Goal: Task Accomplishment & Management: Use online tool/utility

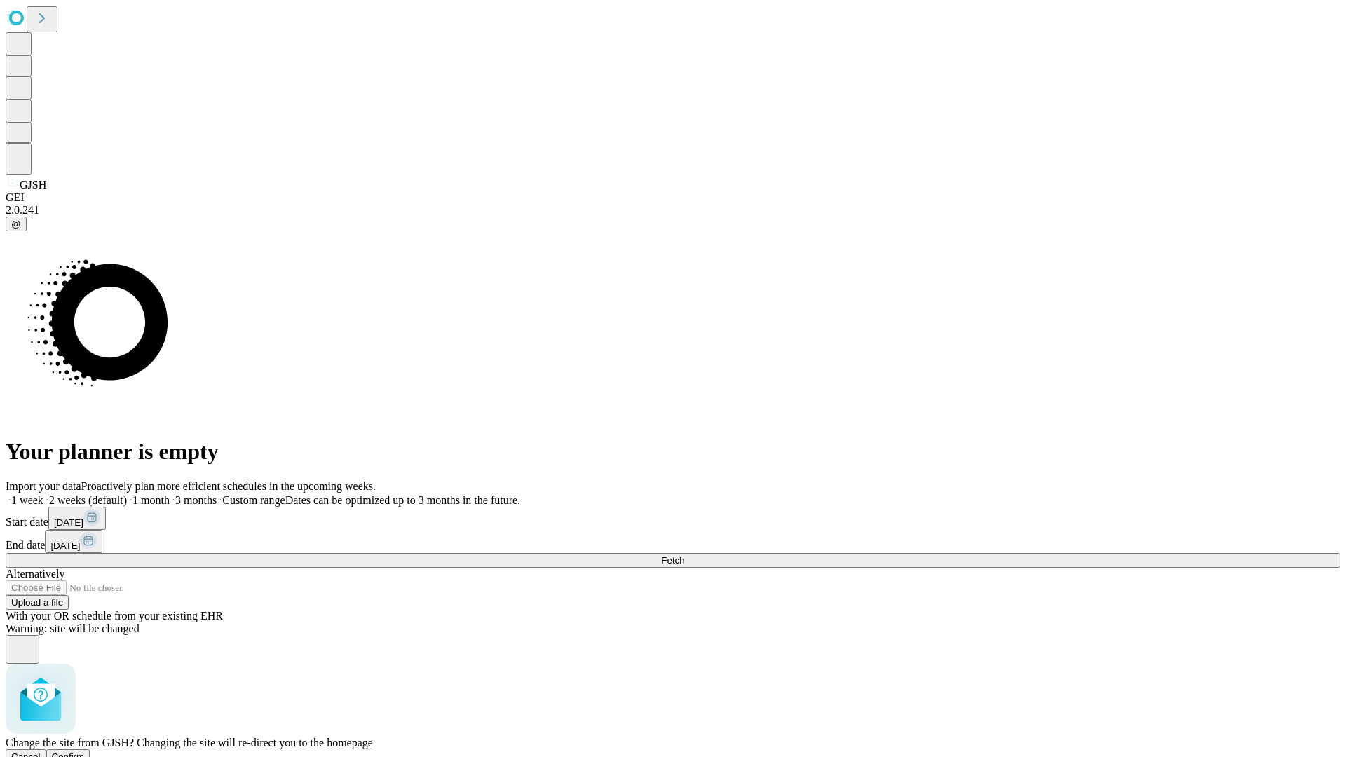
click at [85, 752] on span "Confirm" at bounding box center [68, 757] width 33 height 11
click at [170, 494] on label "1 month" at bounding box center [148, 500] width 43 height 12
click at [684, 555] on span "Fetch" at bounding box center [672, 560] width 23 height 11
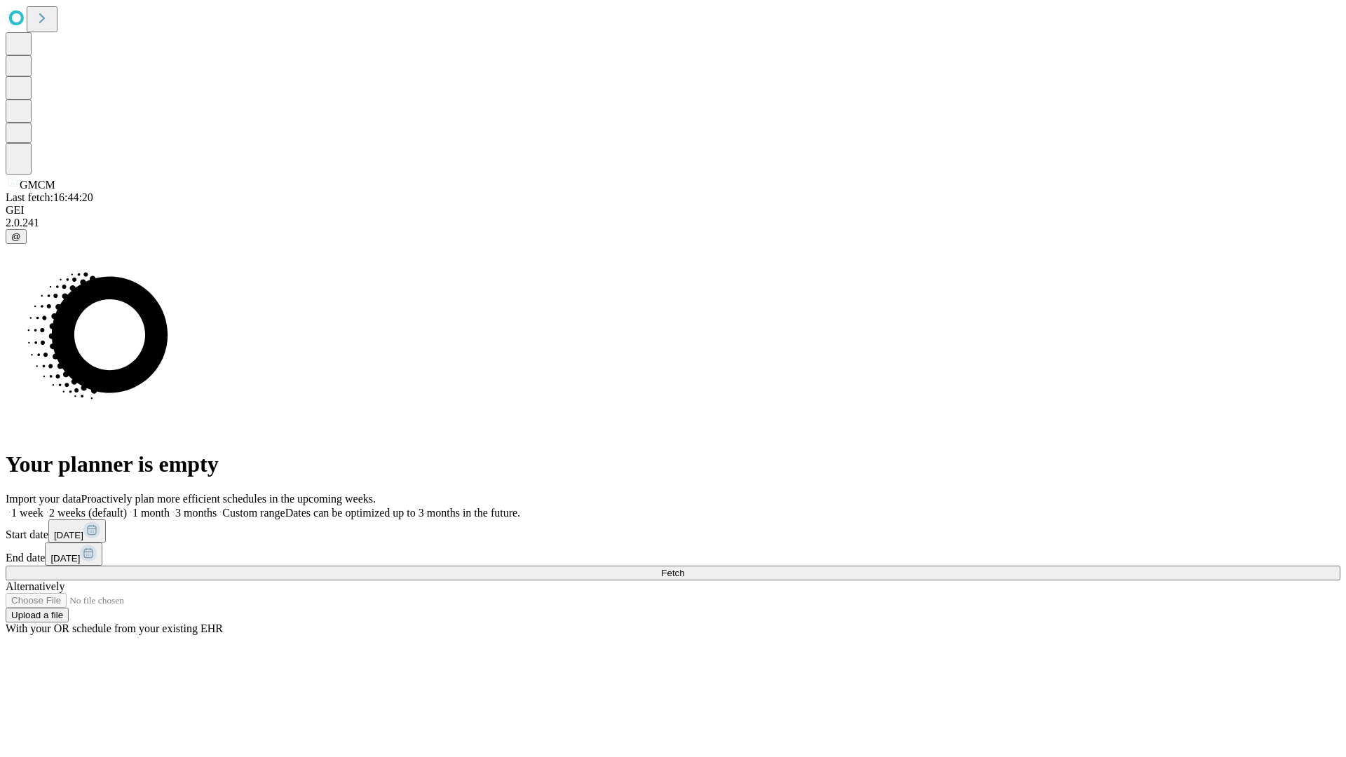
click at [170, 507] on label "1 month" at bounding box center [148, 513] width 43 height 12
click at [684, 568] on span "Fetch" at bounding box center [672, 573] width 23 height 11
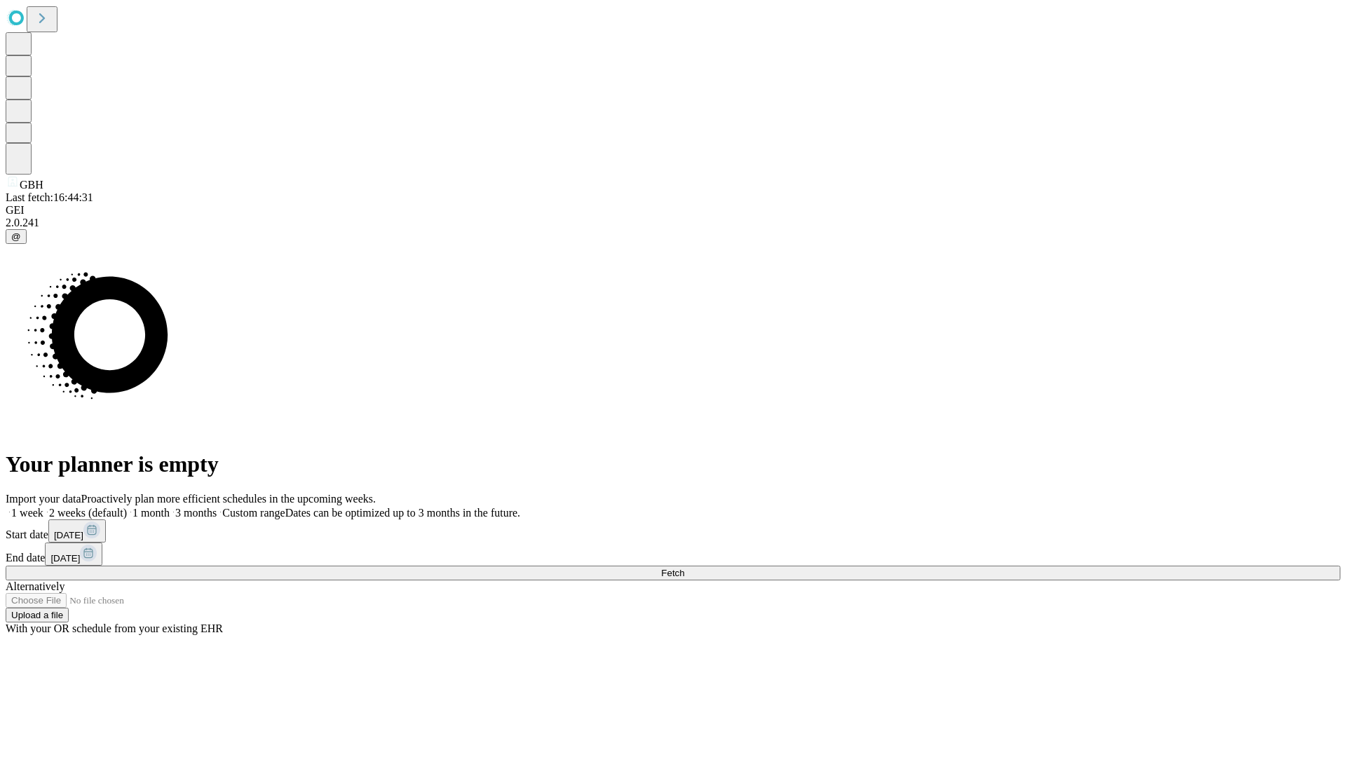
click at [170, 507] on label "1 month" at bounding box center [148, 513] width 43 height 12
click at [684, 568] on span "Fetch" at bounding box center [672, 573] width 23 height 11
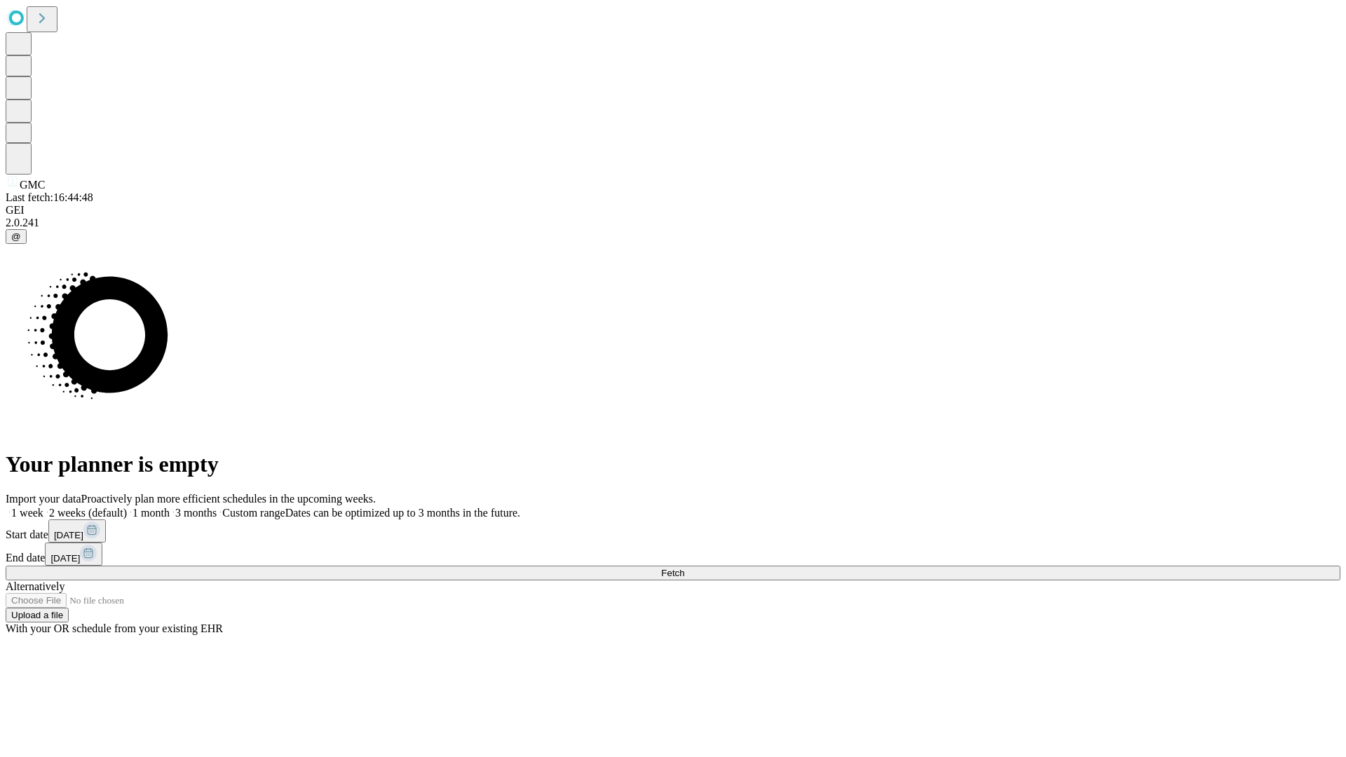
click at [684, 568] on span "Fetch" at bounding box center [672, 573] width 23 height 11
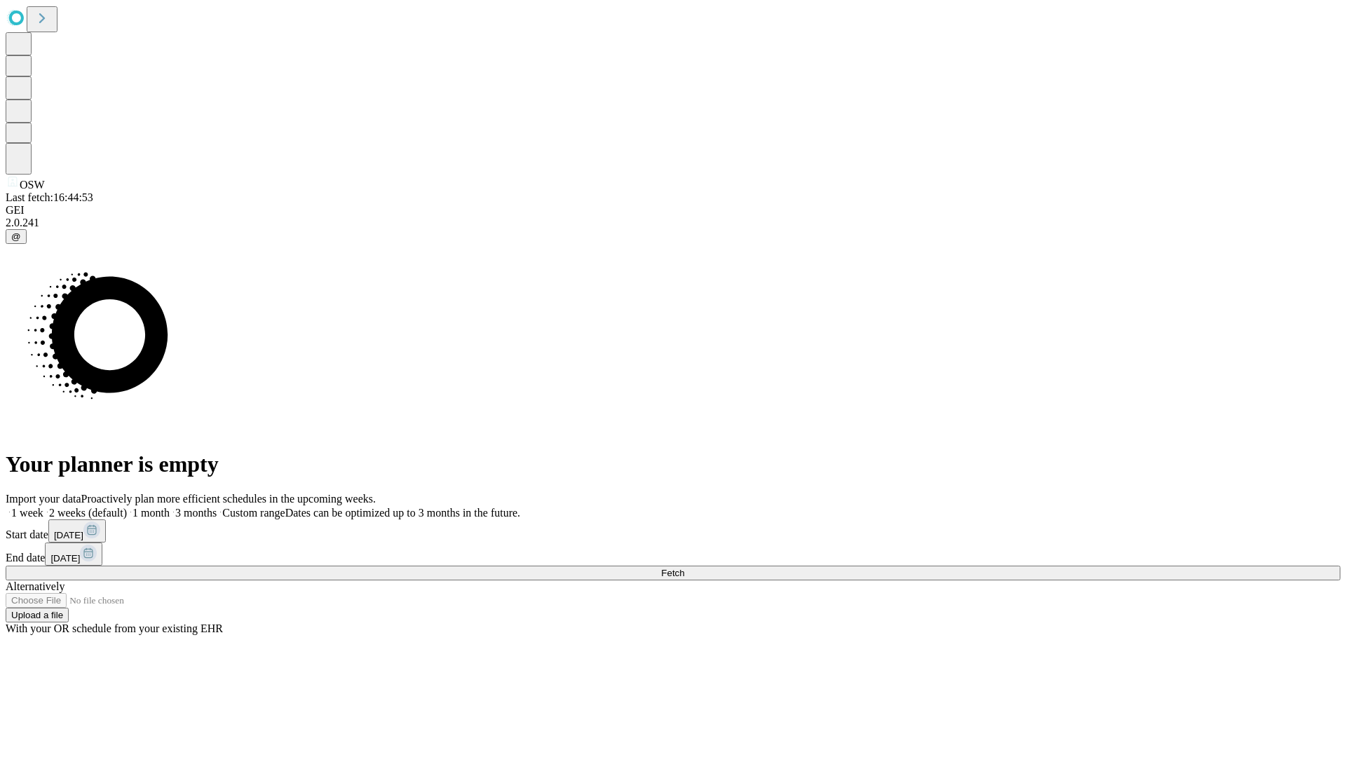
click at [170, 507] on label "1 month" at bounding box center [148, 513] width 43 height 12
click at [684, 568] on span "Fetch" at bounding box center [672, 573] width 23 height 11
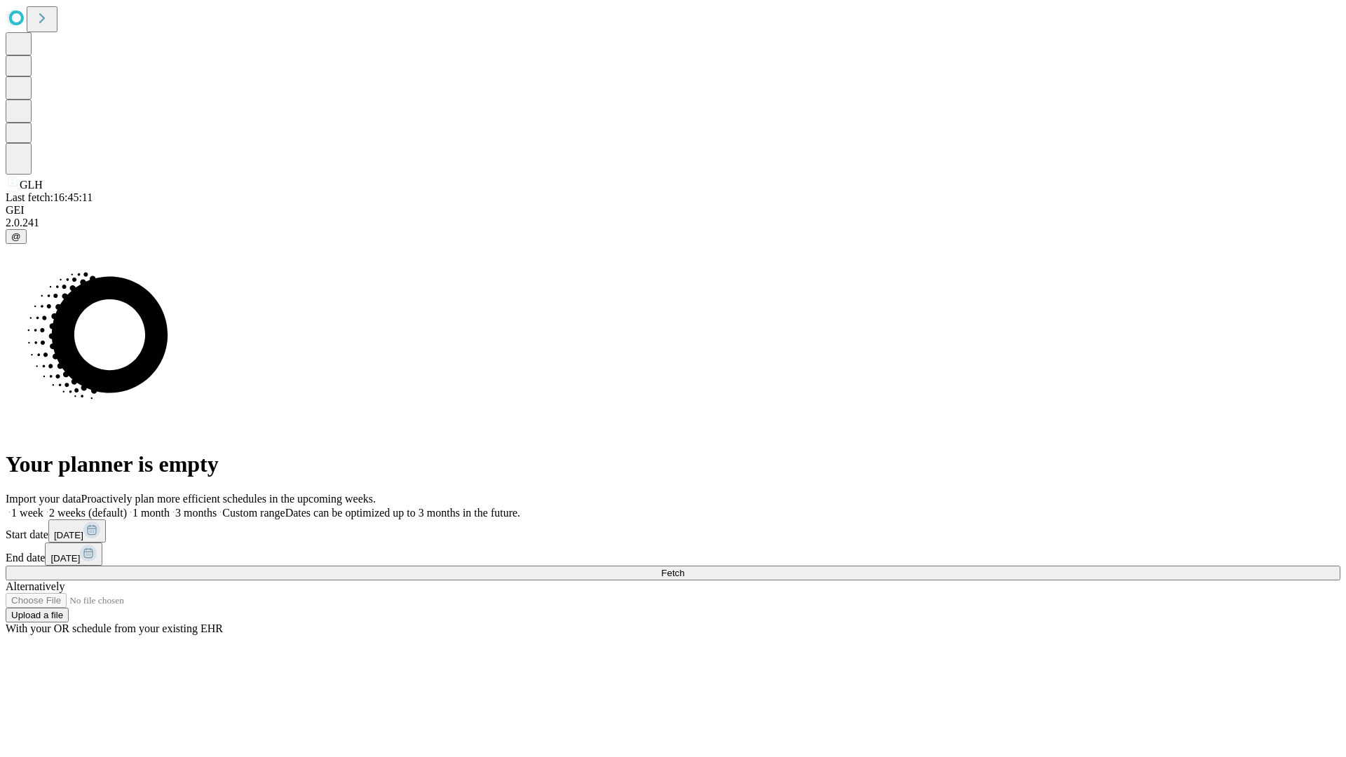
click at [684, 568] on span "Fetch" at bounding box center [672, 573] width 23 height 11
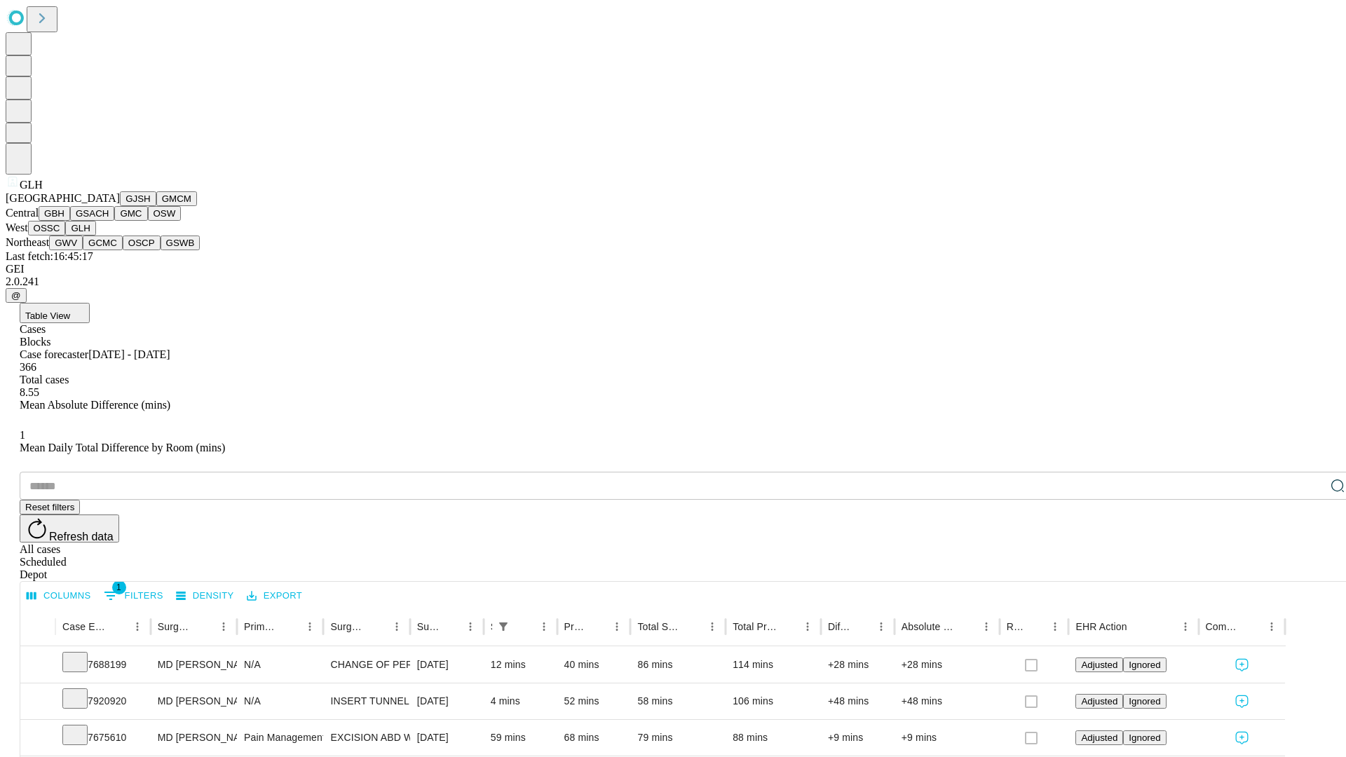
click at [83, 250] on button "GWV" at bounding box center [66, 243] width 34 height 15
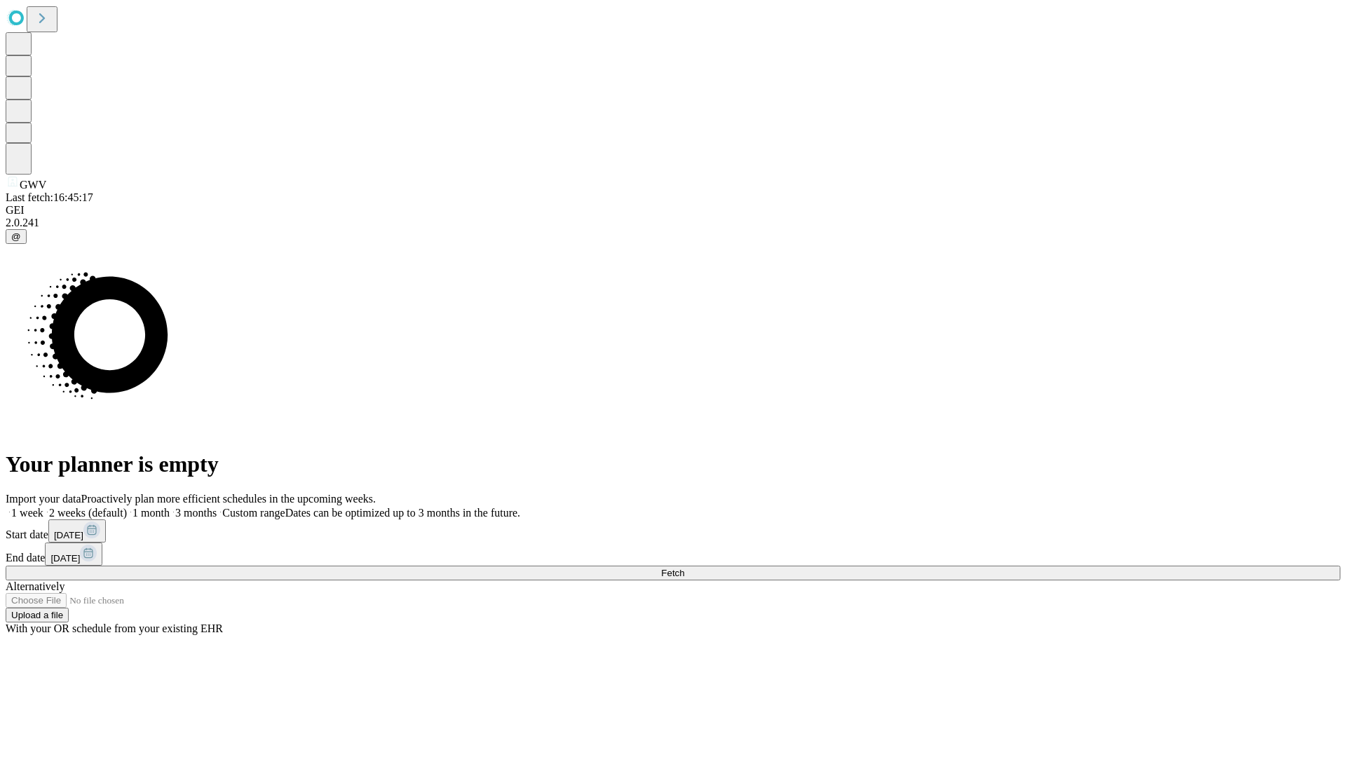
click at [170, 507] on label "1 month" at bounding box center [148, 513] width 43 height 12
click at [684, 568] on span "Fetch" at bounding box center [672, 573] width 23 height 11
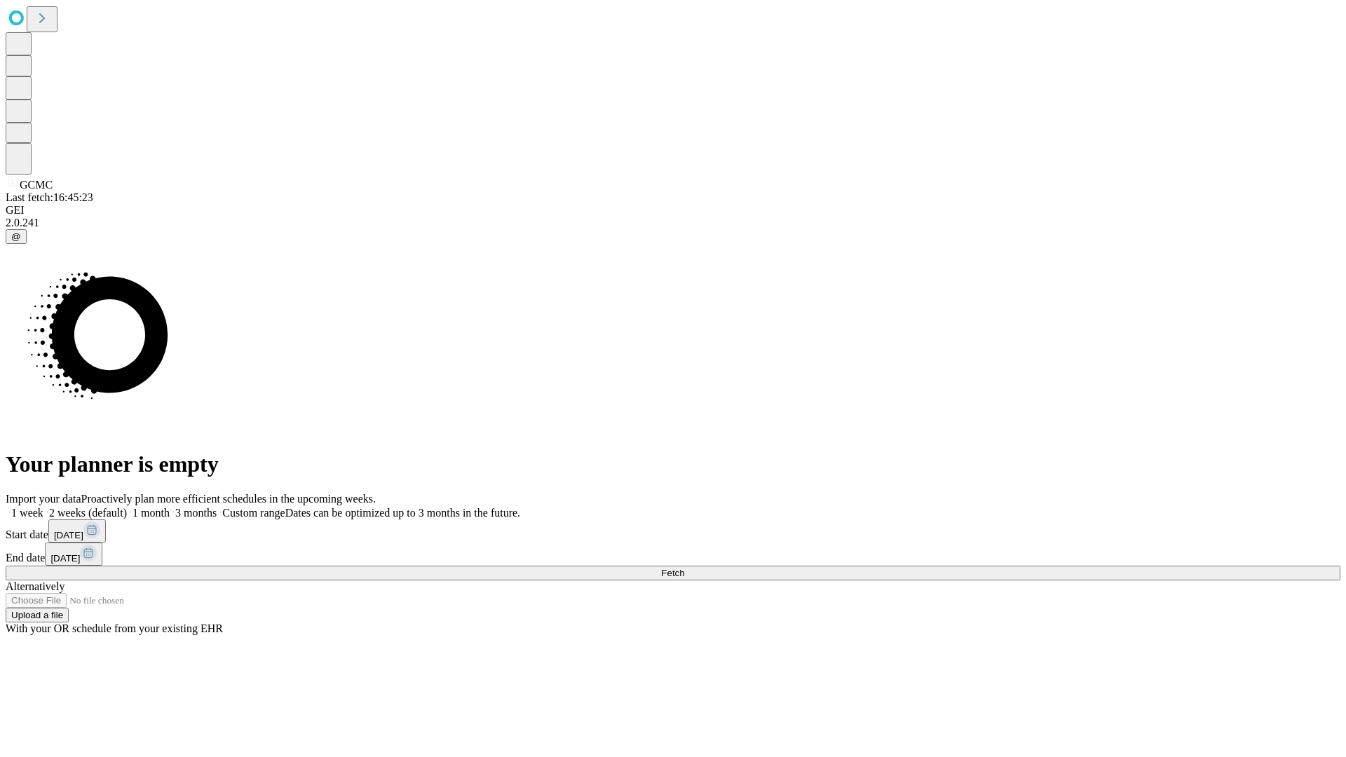
click at [170, 507] on label "1 month" at bounding box center [148, 513] width 43 height 12
click at [684, 568] on span "Fetch" at bounding box center [672, 573] width 23 height 11
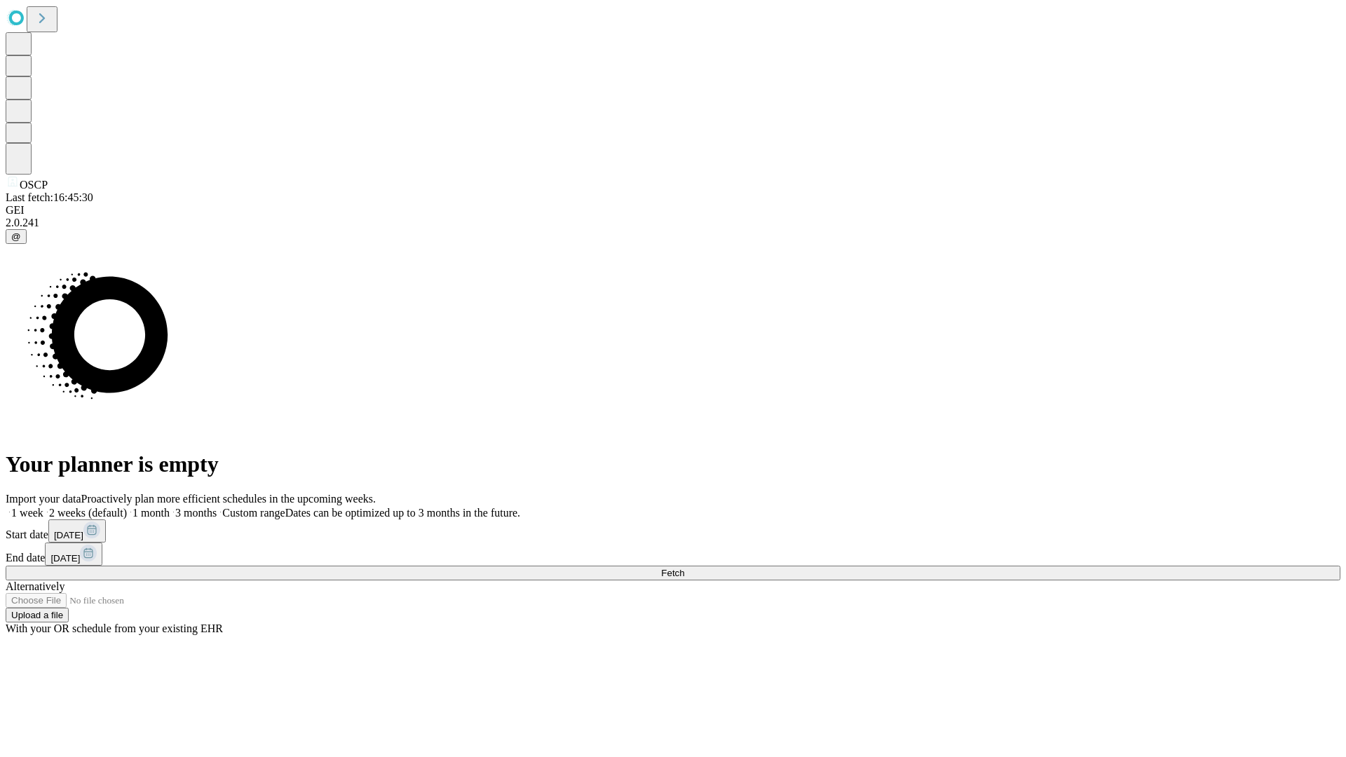
click at [170, 507] on label "1 month" at bounding box center [148, 513] width 43 height 12
click at [684, 568] on span "Fetch" at bounding box center [672, 573] width 23 height 11
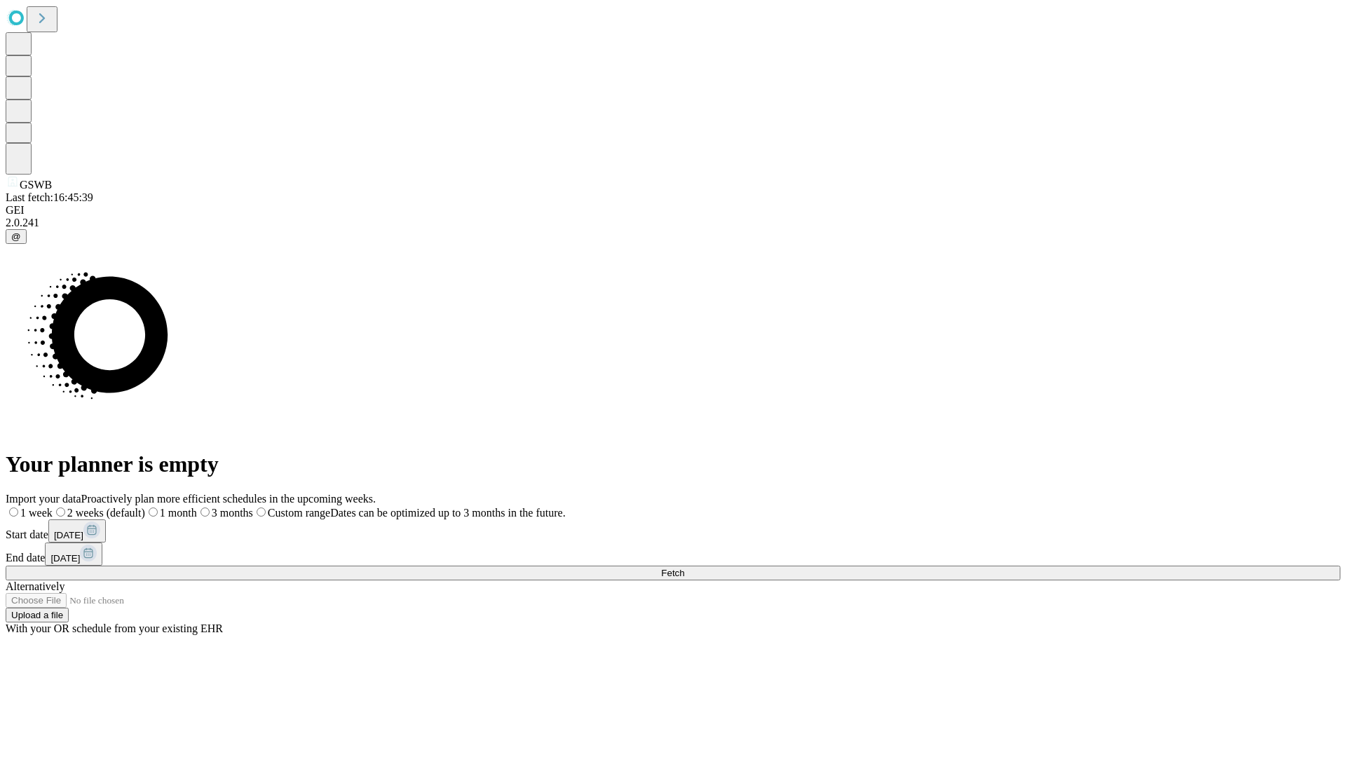
click at [197, 507] on label "1 month" at bounding box center [171, 513] width 52 height 12
click at [684, 568] on span "Fetch" at bounding box center [672, 573] width 23 height 11
